Goal: Transaction & Acquisition: Purchase product/service

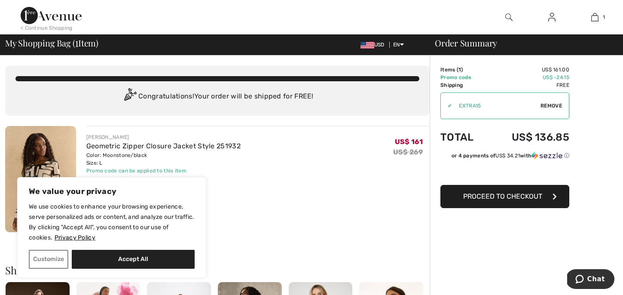
click at [540, 108] on span "Remove" at bounding box center [550, 106] width 21 height 8
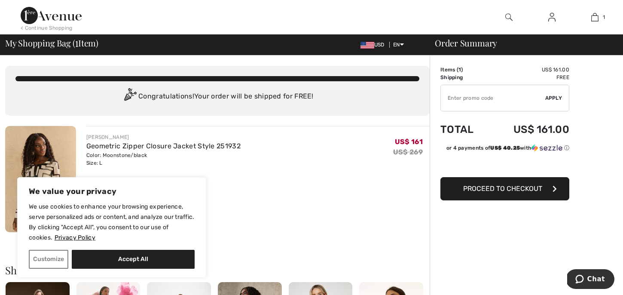
click at [462, 47] on div "Order Summary" at bounding box center [520, 43] width 193 height 9
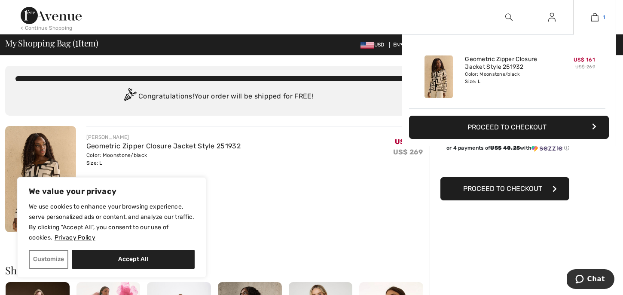
click at [595, 22] on img at bounding box center [594, 17] width 7 height 10
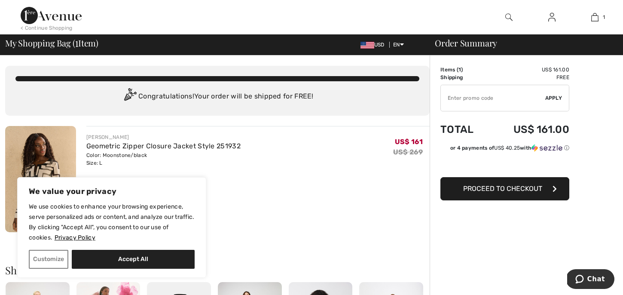
click at [475, 100] on input "TEXT" at bounding box center [493, 98] width 104 height 26
type input "EXTRA15"
click at [555, 96] on span "Apply" at bounding box center [553, 98] width 17 height 8
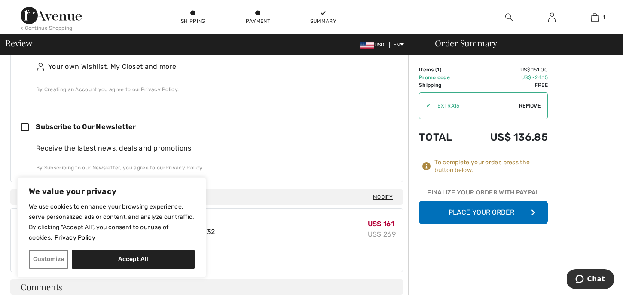
scroll to position [319, 0]
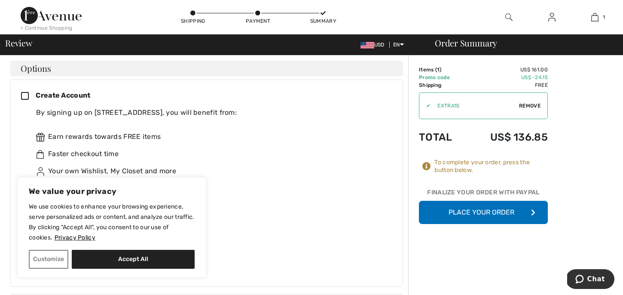
click at [266, 220] on div "Subscribe to Our Newsletter" at bounding box center [206, 231] width 371 height 26
checkbox input "false"
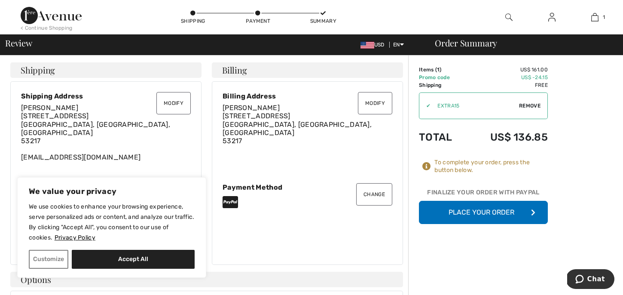
scroll to position [1, 0]
click at [465, 212] on button "Place Your Order" at bounding box center [483, 212] width 129 height 23
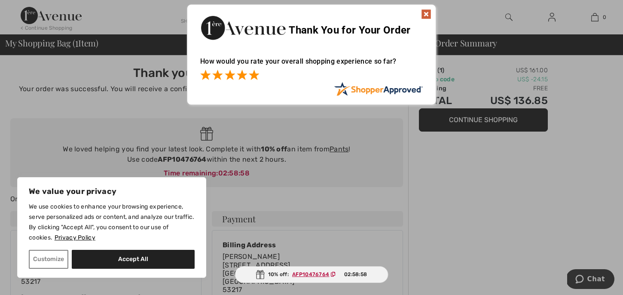
click at [255, 75] on span at bounding box center [254, 75] width 10 height 10
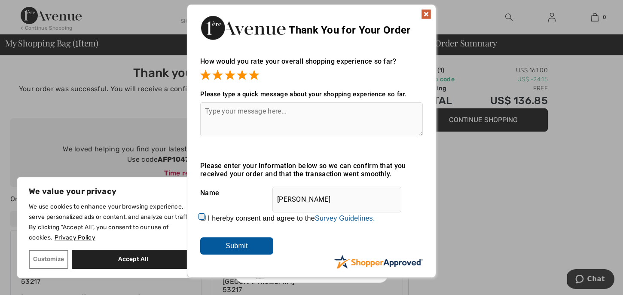
click at [428, 8] on div "Thank You for Your Order" at bounding box center [311, 27] width 248 height 44
click at [327, 198] on input "Marge Hartwig" at bounding box center [336, 199] width 129 height 26
type input "MargeH"
click at [243, 239] on input "Submit" at bounding box center [236, 245] width 73 height 17
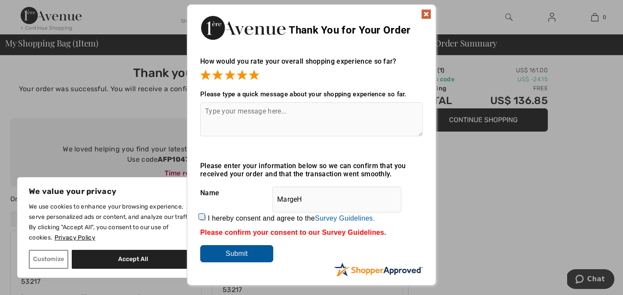
click at [201, 218] on input "I hereby consent and agree to the By submitting a review, you grant permission …" at bounding box center [203, 218] width 6 height 6
checkbox input "true"
drag, startPoint x: 246, startPoint y: 254, endPoint x: 242, endPoint y: 244, distance: 10.8
click at [243, 244] on div "Please enter your information below so we can confirm that you received your or…" at bounding box center [311, 211] width 222 height 100
click at [242, 250] on input "Submit" at bounding box center [236, 253] width 73 height 17
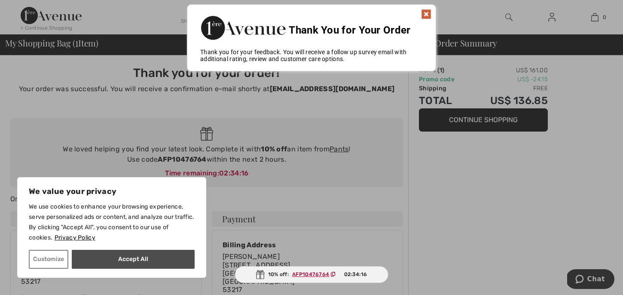
click at [126, 256] on button "Accept All" at bounding box center [133, 258] width 123 height 19
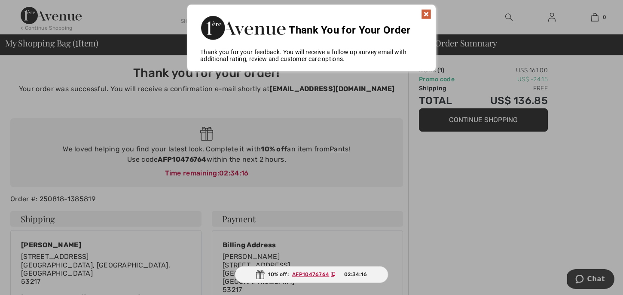
checkbox input "true"
